Goal: Task Accomplishment & Management: Manage account settings

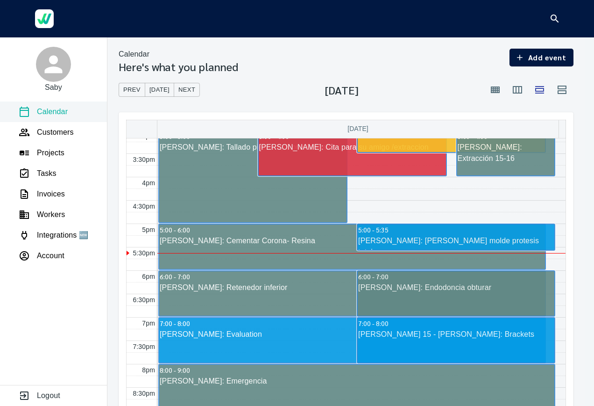
scroll to position [660, 0]
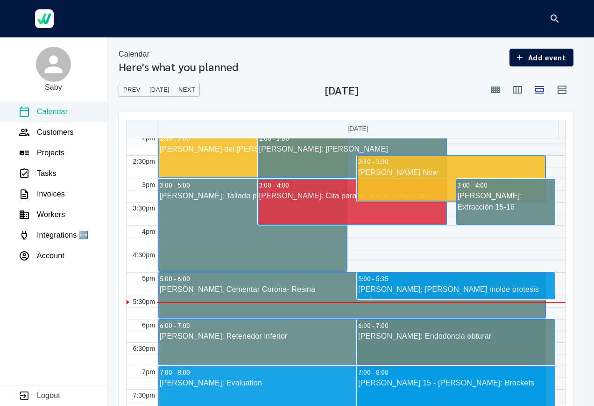
click at [158, 86] on span "Today" at bounding box center [160, 90] width 20 height 11
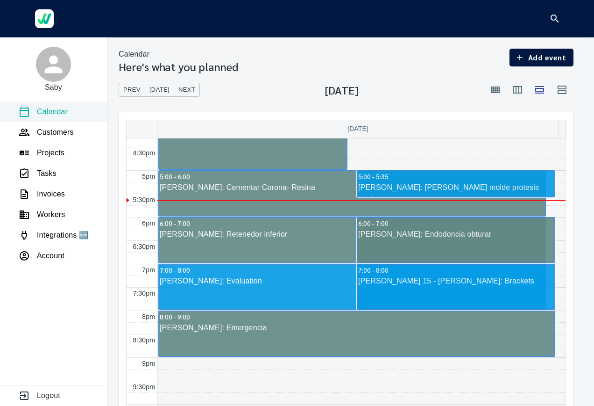
scroll to position [766, 0]
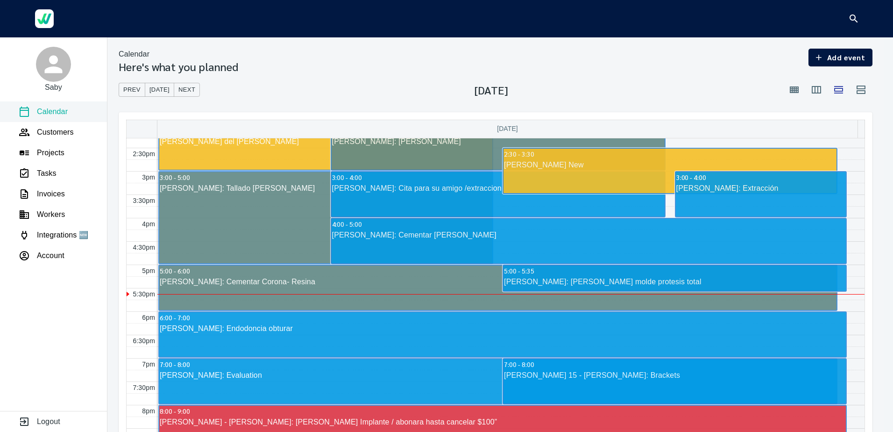
scroll to position [687, 0]
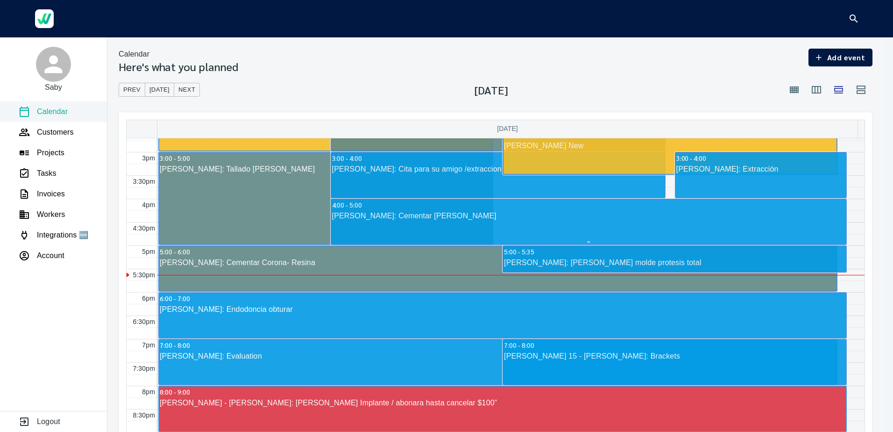
click at [398, 215] on div "FREDY JURDIAN: Cementar puente" at bounding box center [589, 215] width 515 height 11
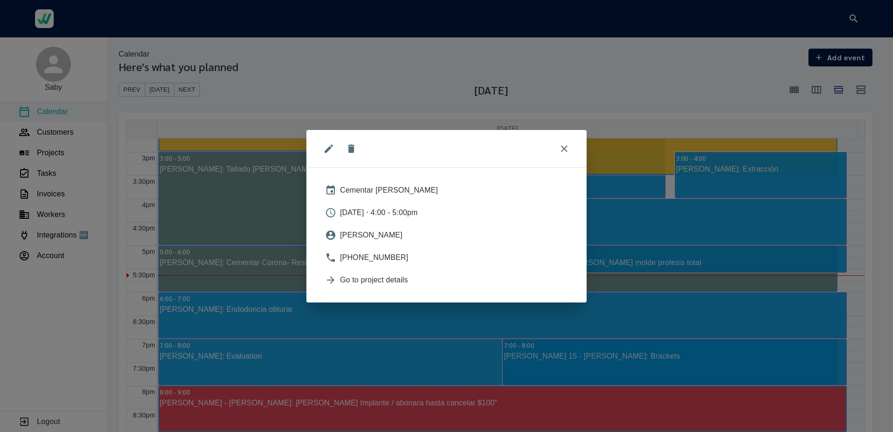
click at [322, 151] on button "edit" at bounding box center [329, 148] width 22 height 22
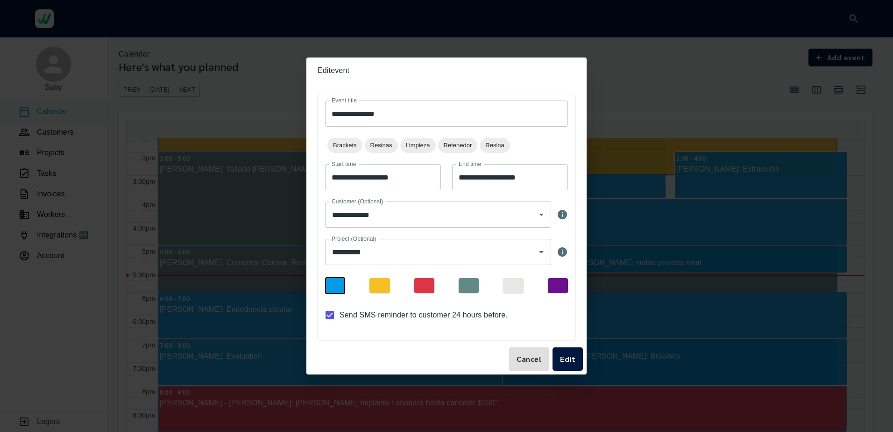
click at [425, 286] on div at bounding box center [424, 285] width 20 height 15
click at [568, 360] on span "Edit" at bounding box center [567, 358] width 15 height 13
click at [216, 100] on div "**********" at bounding box center [446, 216] width 893 height 432
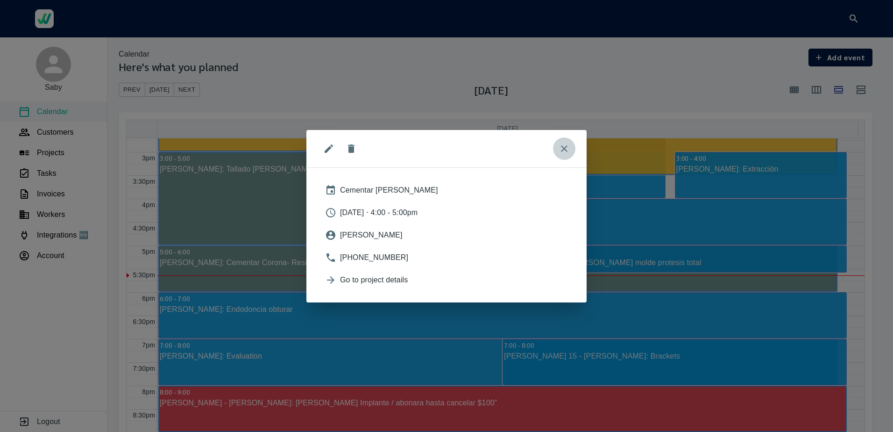
click at [566, 150] on icon "close" at bounding box center [564, 148] width 7 height 7
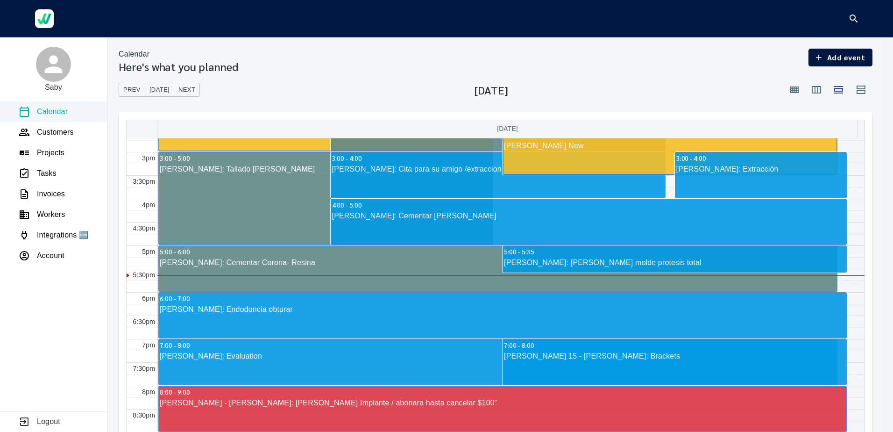
click at [150, 92] on span "Today" at bounding box center [160, 90] width 20 height 11
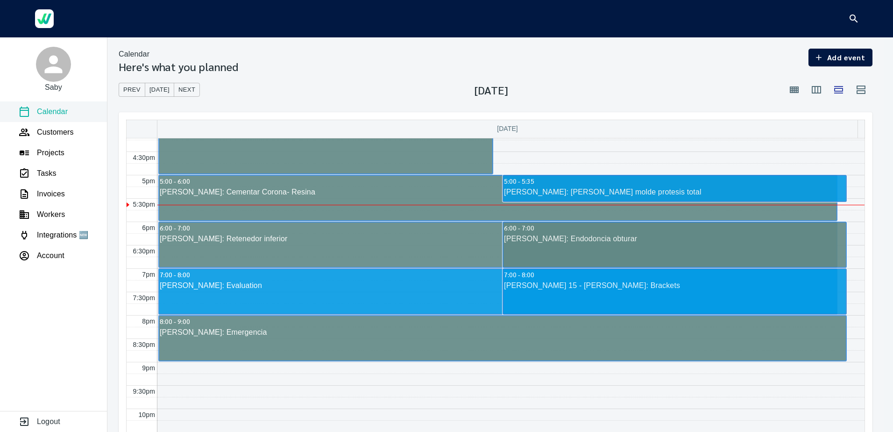
scroll to position [761, 0]
